Goal: Task Accomplishment & Management: Complete application form

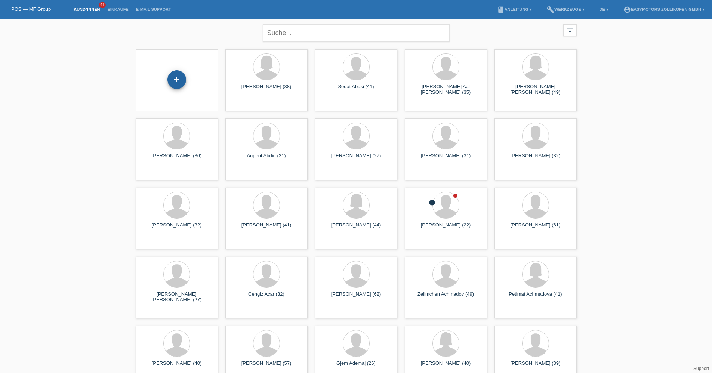
click at [171, 82] on div "+" at bounding box center [176, 79] width 19 height 19
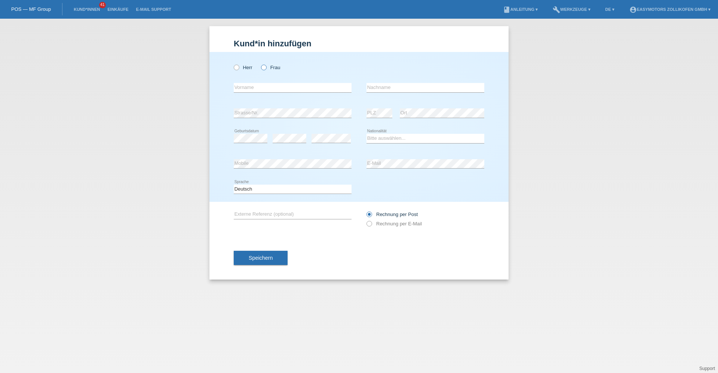
click at [273, 66] on label "Frau" at bounding box center [270, 68] width 19 height 6
click at [266, 66] on input "Frau" at bounding box center [263, 67] width 5 height 5
radio input "true"
click at [259, 90] on input "text" at bounding box center [293, 87] width 118 height 9
type input "[PERSON_NAME]"
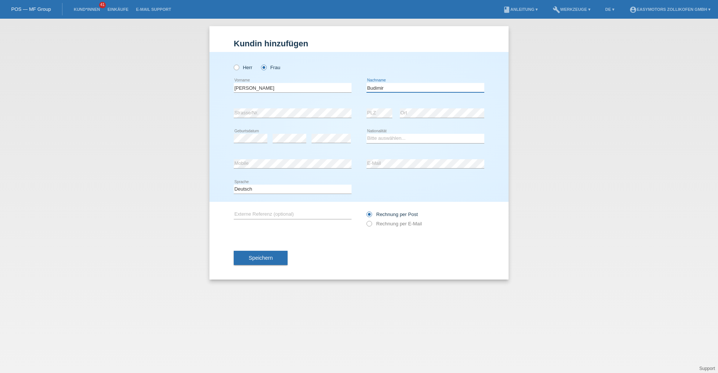
type input "Budimir"
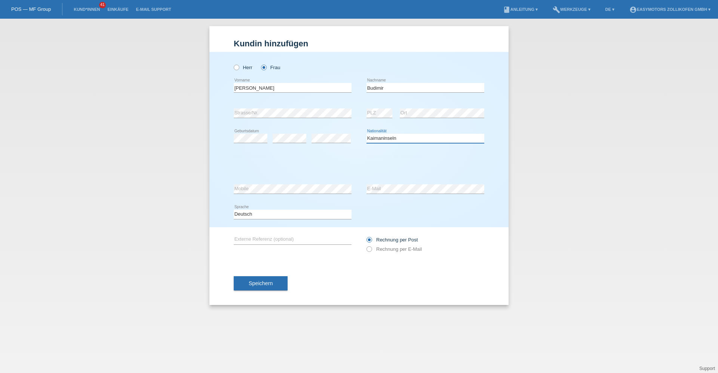
select select "HR"
select select "C"
select select "01"
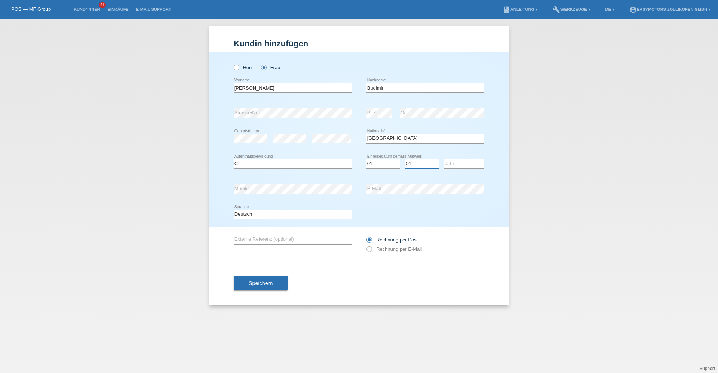
select select "03"
select select "1991"
click at [257, 283] on span "Speichern" at bounding box center [261, 283] width 24 height 6
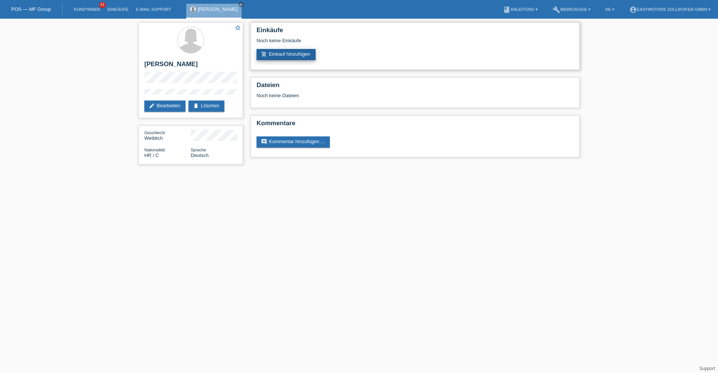
click at [290, 52] on link "add_shopping_cart Einkauf hinzufügen" at bounding box center [285, 54] width 59 height 11
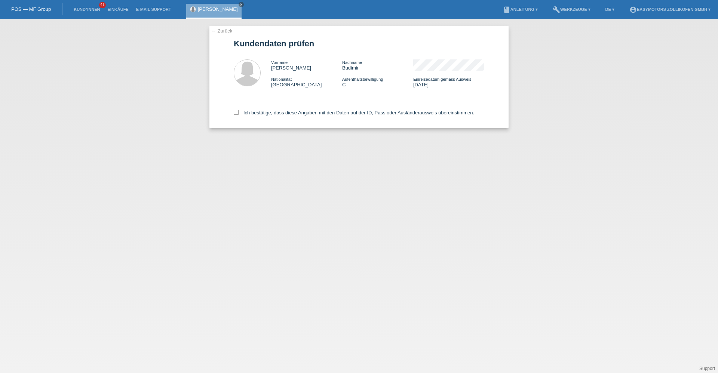
click at [268, 108] on div "Ich bestätige, dass diese Angaben mit den Daten auf der ID, Pass oder Ausländer…" at bounding box center [359, 111] width 250 height 33
click at [268, 110] on label "Ich bestätige, dass diese Angaben mit den Daten auf der ID, Pass oder Ausländer…" at bounding box center [354, 113] width 240 height 6
click at [238, 110] on input "Ich bestätige, dass diese Angaben mit den Daten auf der ID, Pass oder Ausländer…" at bounding box center [236, 112] width 5 height 5
checkbox input "true"
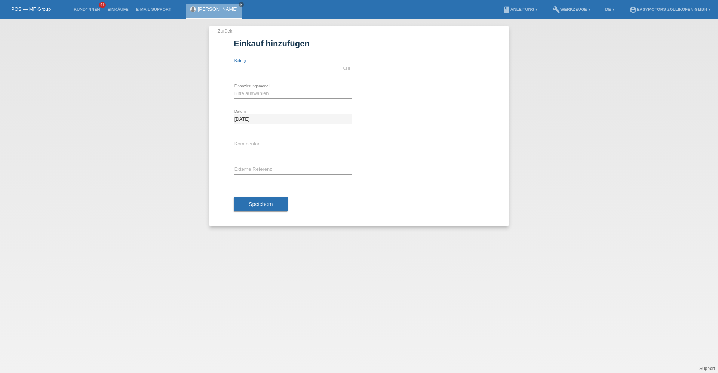
drag, startPoint x: 0, startPoint y: 0, endPoint x: 260, endPoint y: 70, distance: 268.9
click at [260, 70] on input "text" at bounding box center [293, 68] width 118 height 9
type input "3990.00"
drag, startPoint x: 388, startPoint y: 91, endPoint x: 373, endPoint y: 94, distance: 15.2
click at [388, 91] on div "Bitte auswählen Fixe Raten Kauf auf Rechnung mit Teilzahlungsoption error Finan…" at bounding box center [359, 93] width 250 height 25
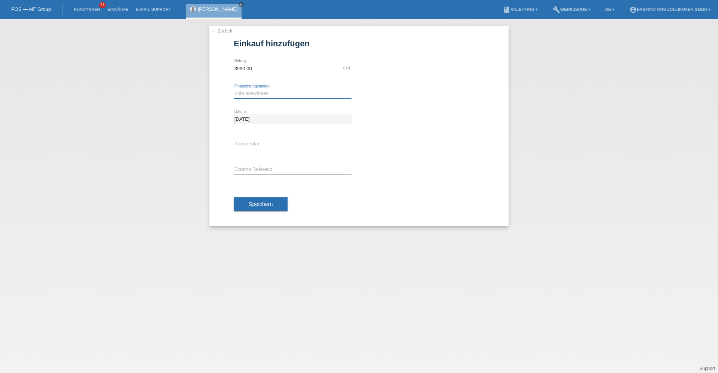
click at [283, 93] on select "Bitte auswählen Fixe Raten Kauf auf Rechnung mit Teilzahlungsoption" at bounding box center [293, 93] width 118 height 9
select select "68"
click at [234, 89] on select "Bitte auswählen Fixe Raten Kauf auf Rechnung mit Teilzahlungsoption" at bounding box center [293, 93] width 118 height 9
click at [258, 203] on span "Speichern" at bounding box center [261, 204] width 24 height 6
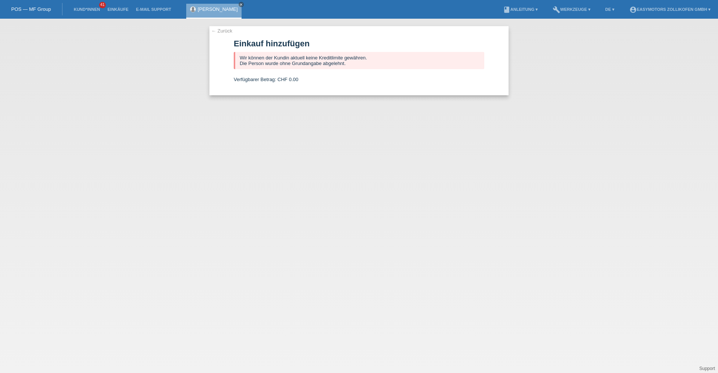
click at [212, 12] on div "Marica Budimir close" at bounding box center [213, 11] width 55 height 15
click at [211, 9] on link "[PERSON_NAME]" at bounding box center [218, 9] width 40 height 6
